Goal: Check status: Check status

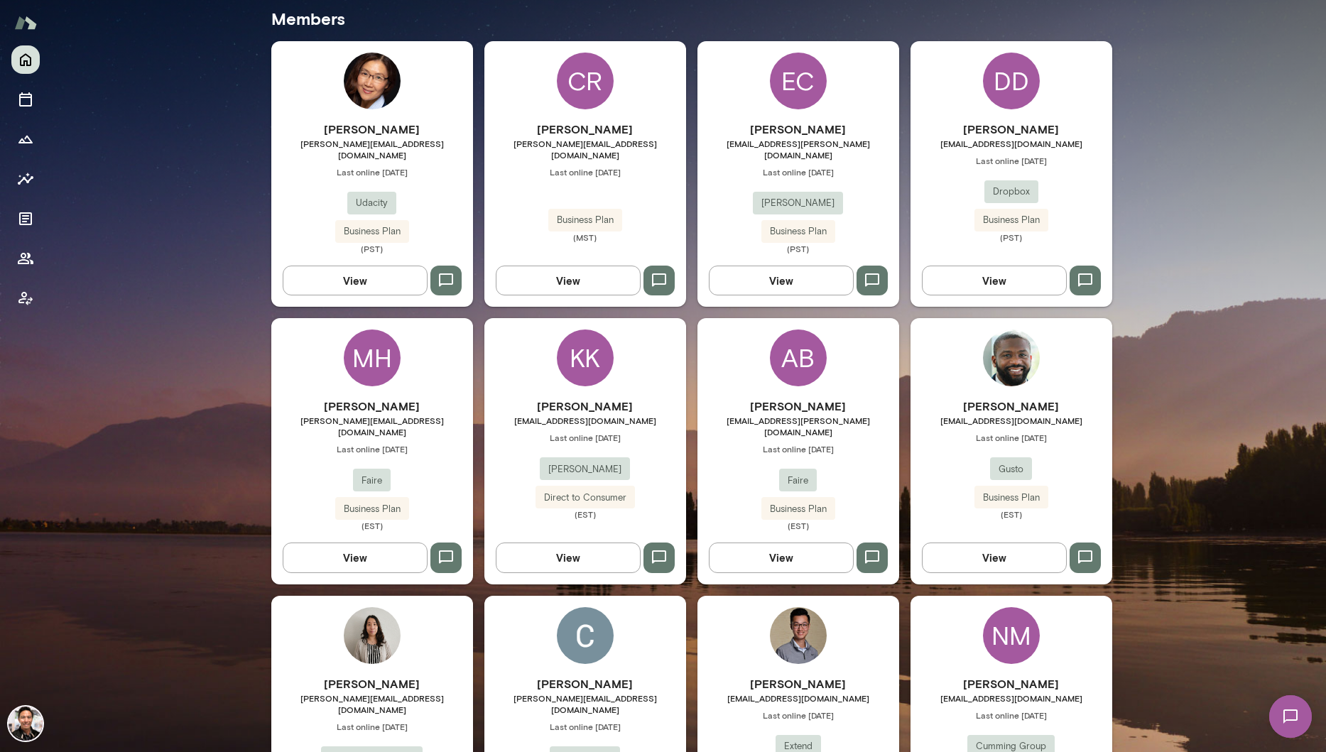
scroll to position [1756, 0]
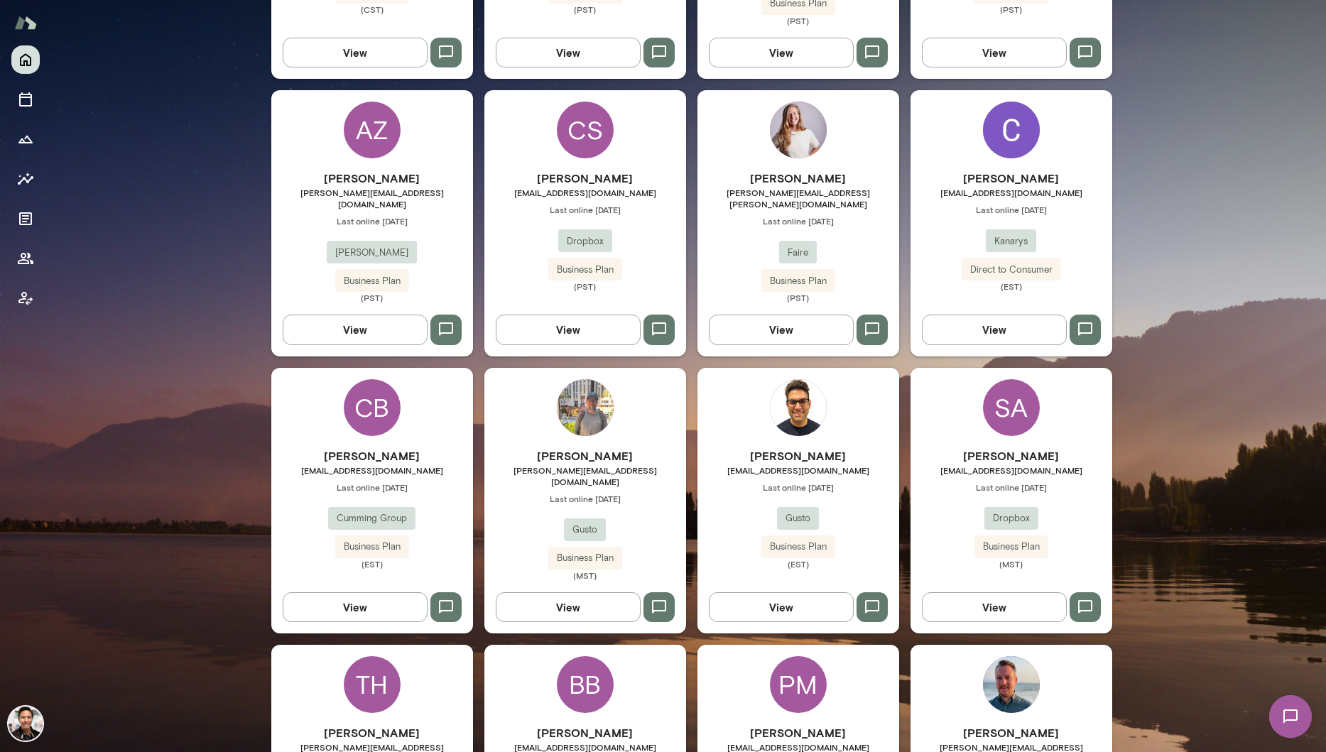
click at [1031, 379] on div "SA" at bounding box center [1011, 407] width 57 height 57
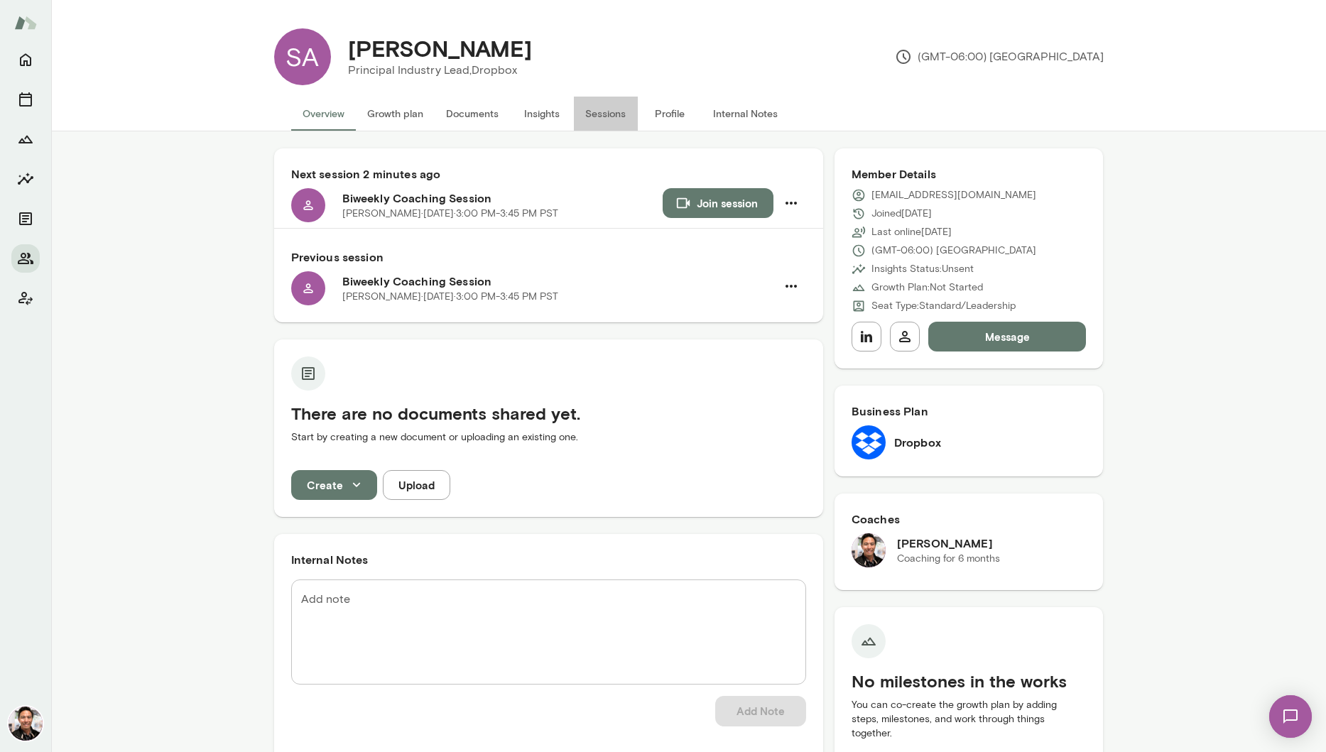
click at [603, 114] on button "Sessions" at bounding box center [606, 114] width 64 height 34
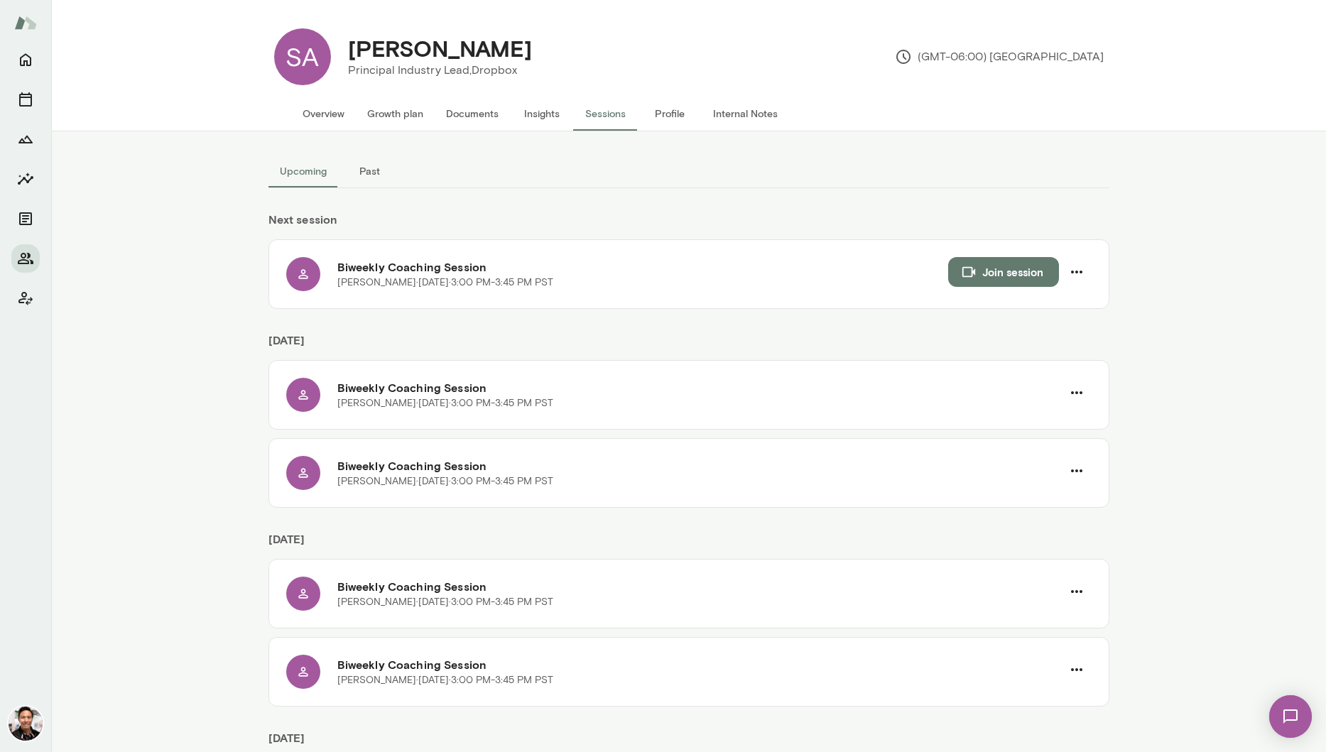
click at [376, 174] on button "Past" at bounding box center [370, 171] width 64 height 34
